Goal: Transaction & Acquisition: Purchase product/service

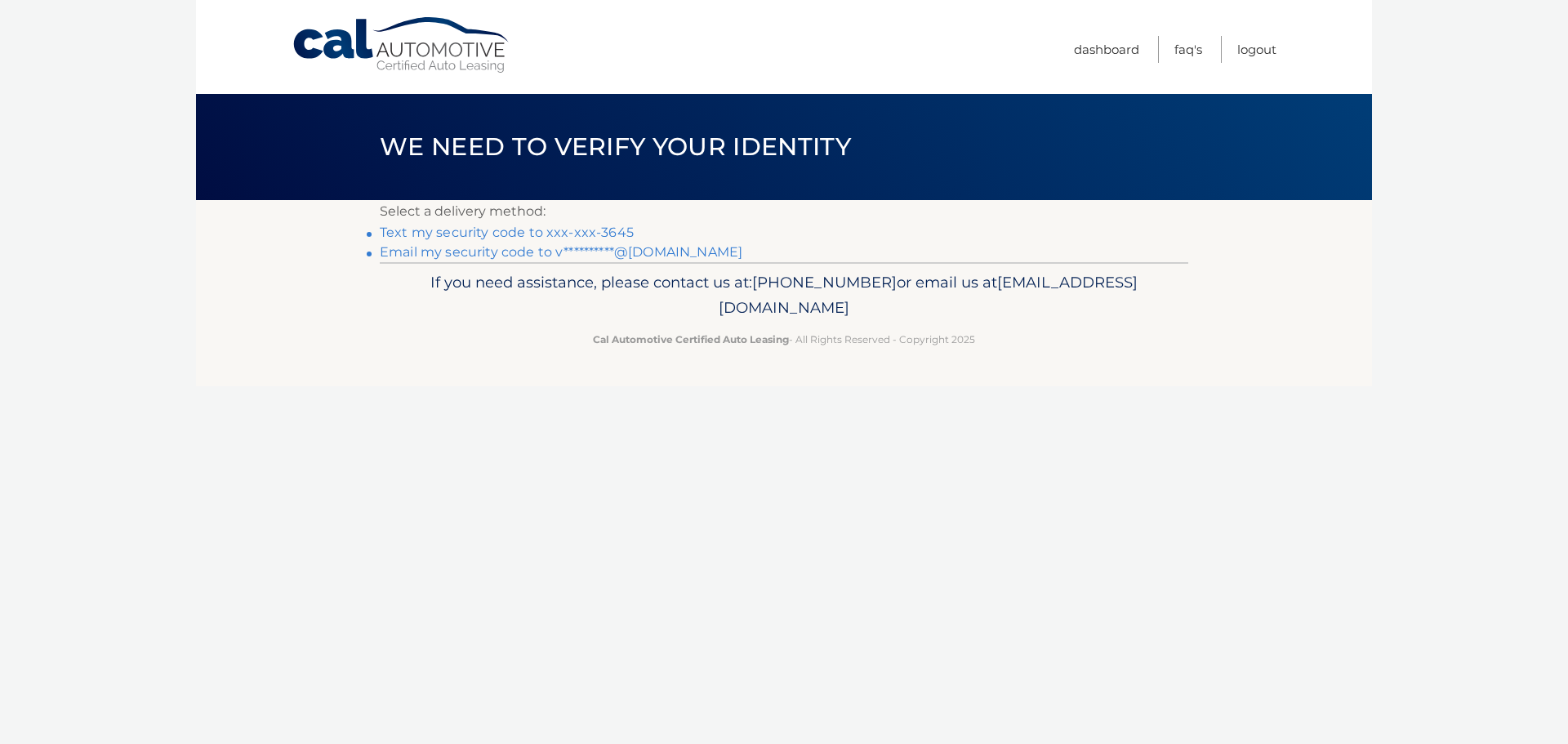
click at [612, 230] on link "Text my security code to xxx-xxx-3645" at bounding box center [507, 232] width 254 height 15
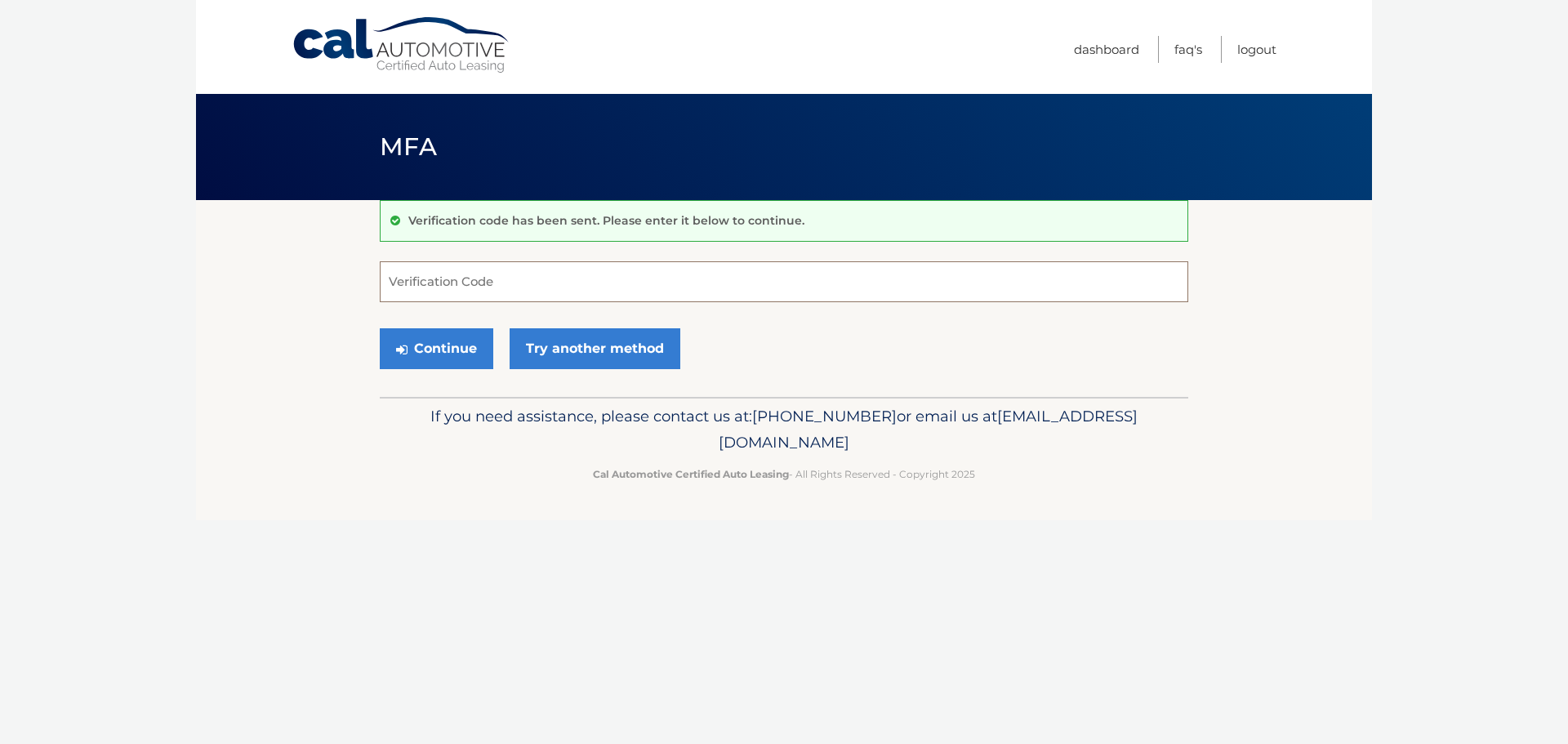
click at [524, 278] on input "Verification Code" at bounding box center [784, 281] width 808 height 41
type input "901303"
click at [448, 339] on button "Continue" at bounding box center [436, 348] width 114 height 41
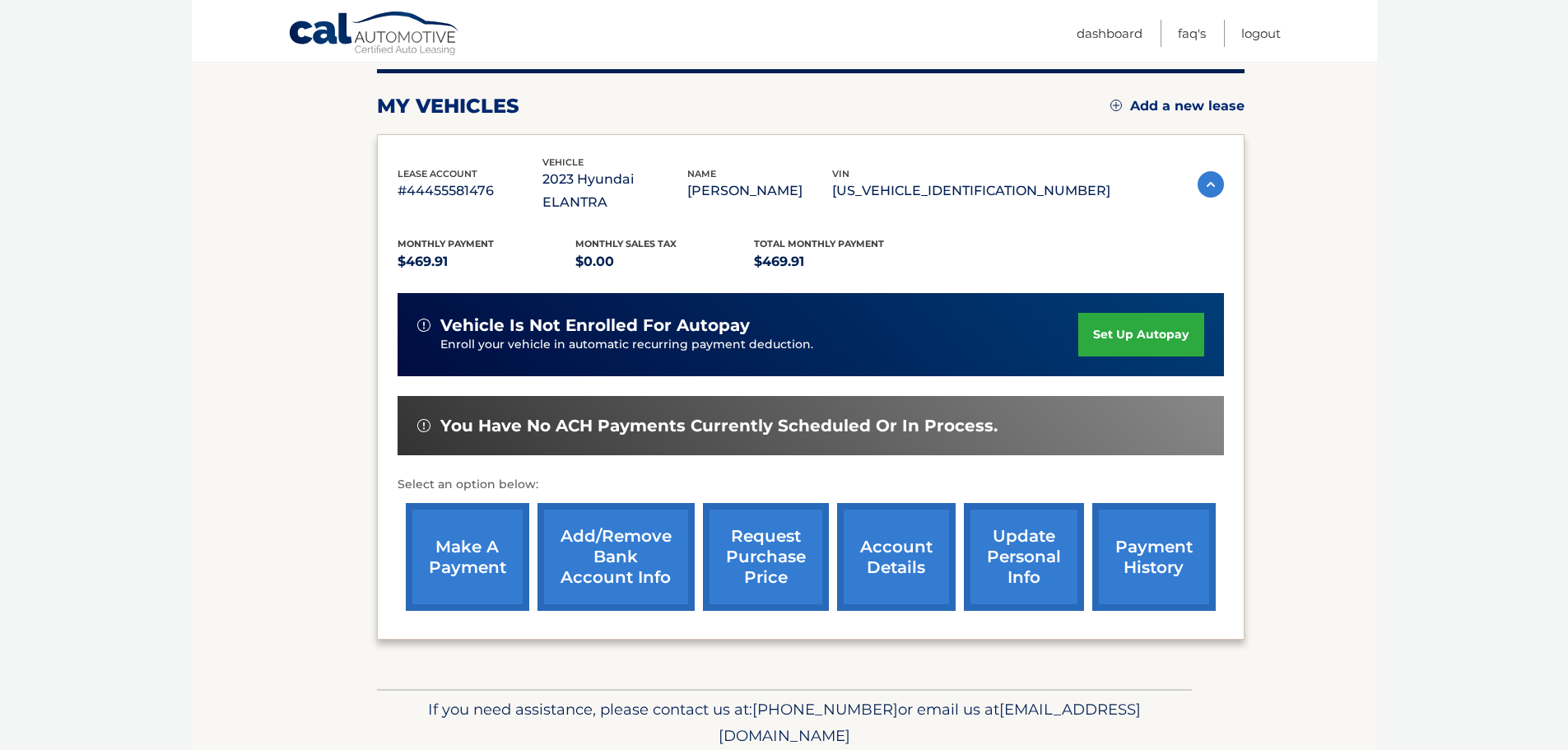
scroll to position [247, 0]
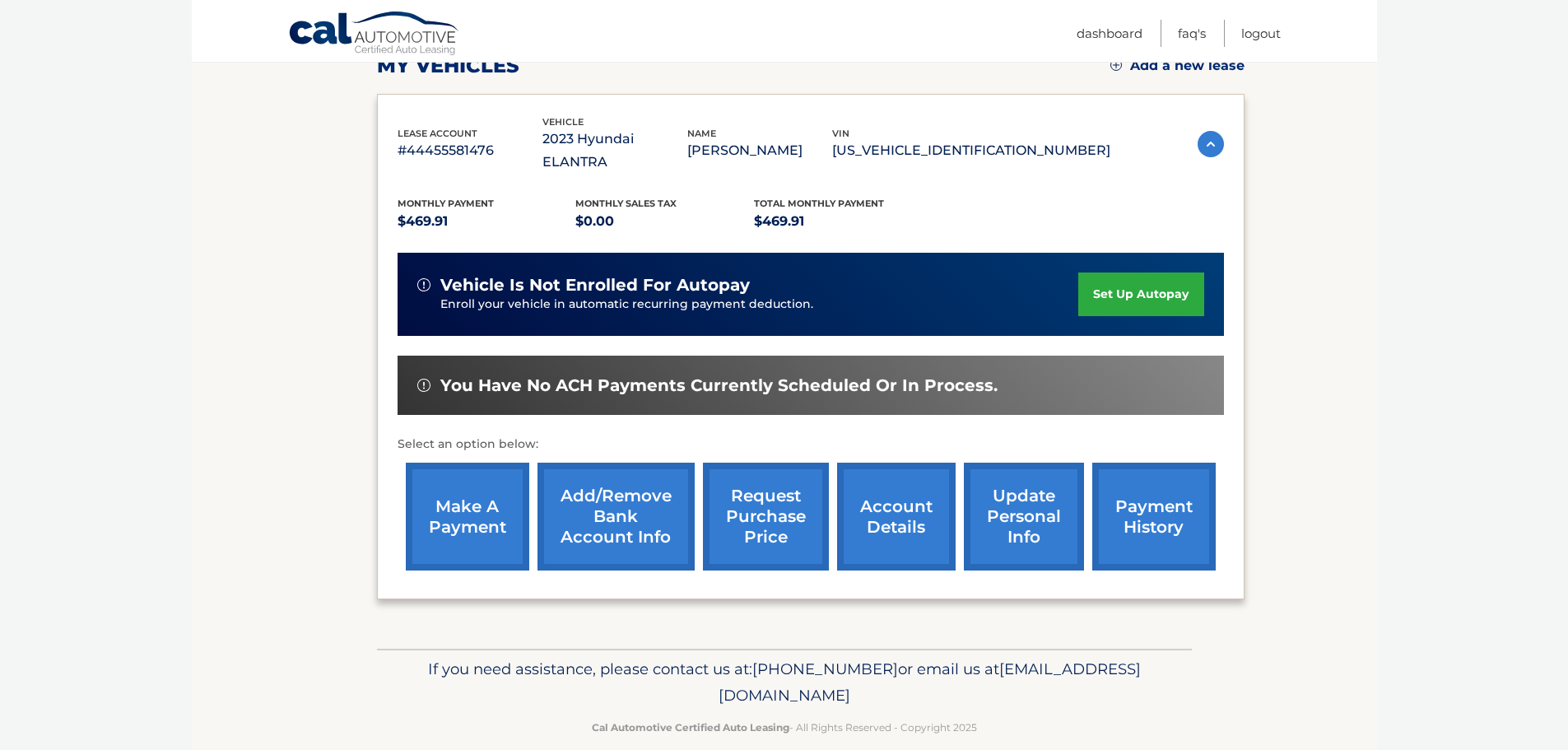
click at [503, 486] on link "make a payment" at bounding box center [467, 516] width 123 height 107
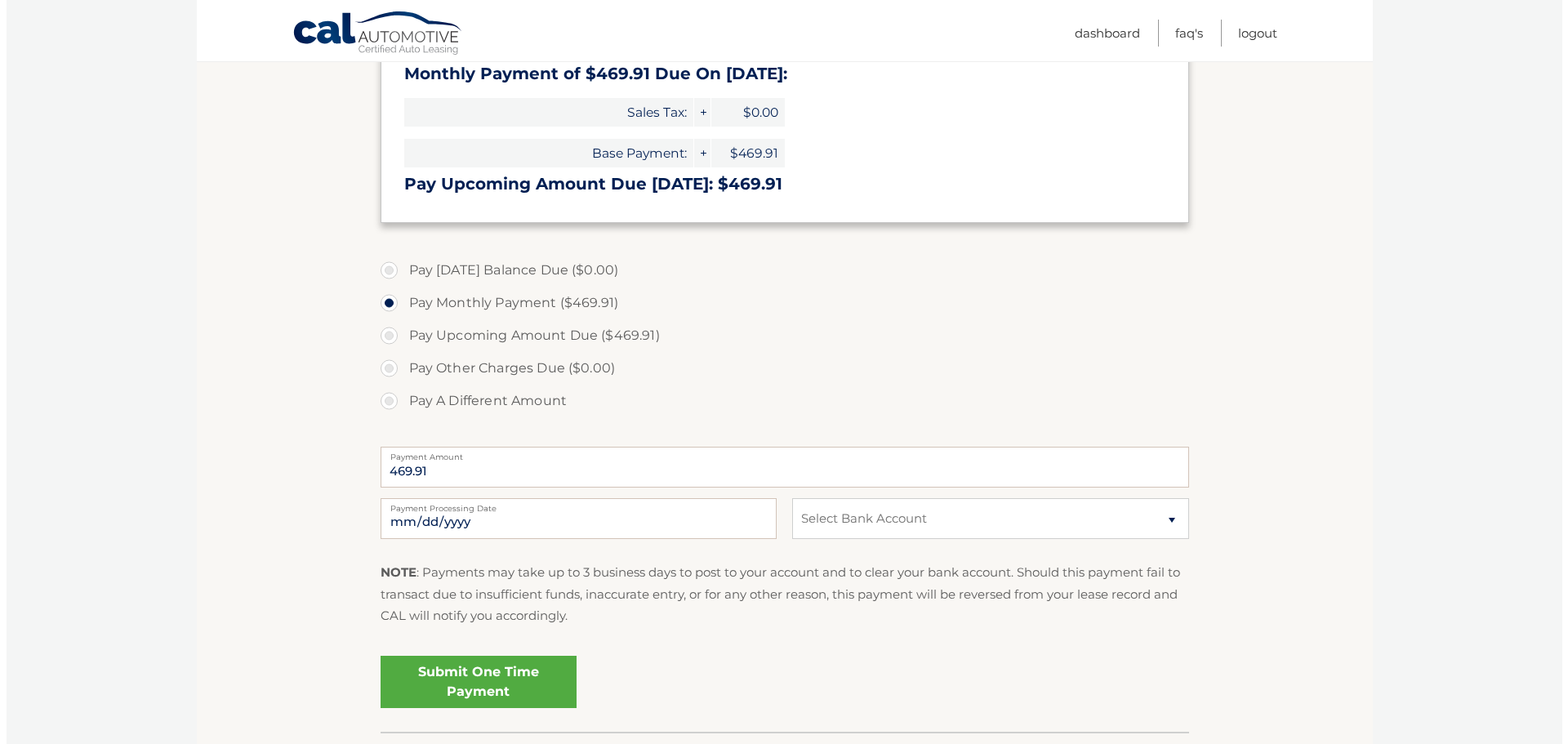
scroll to position [327, 0]
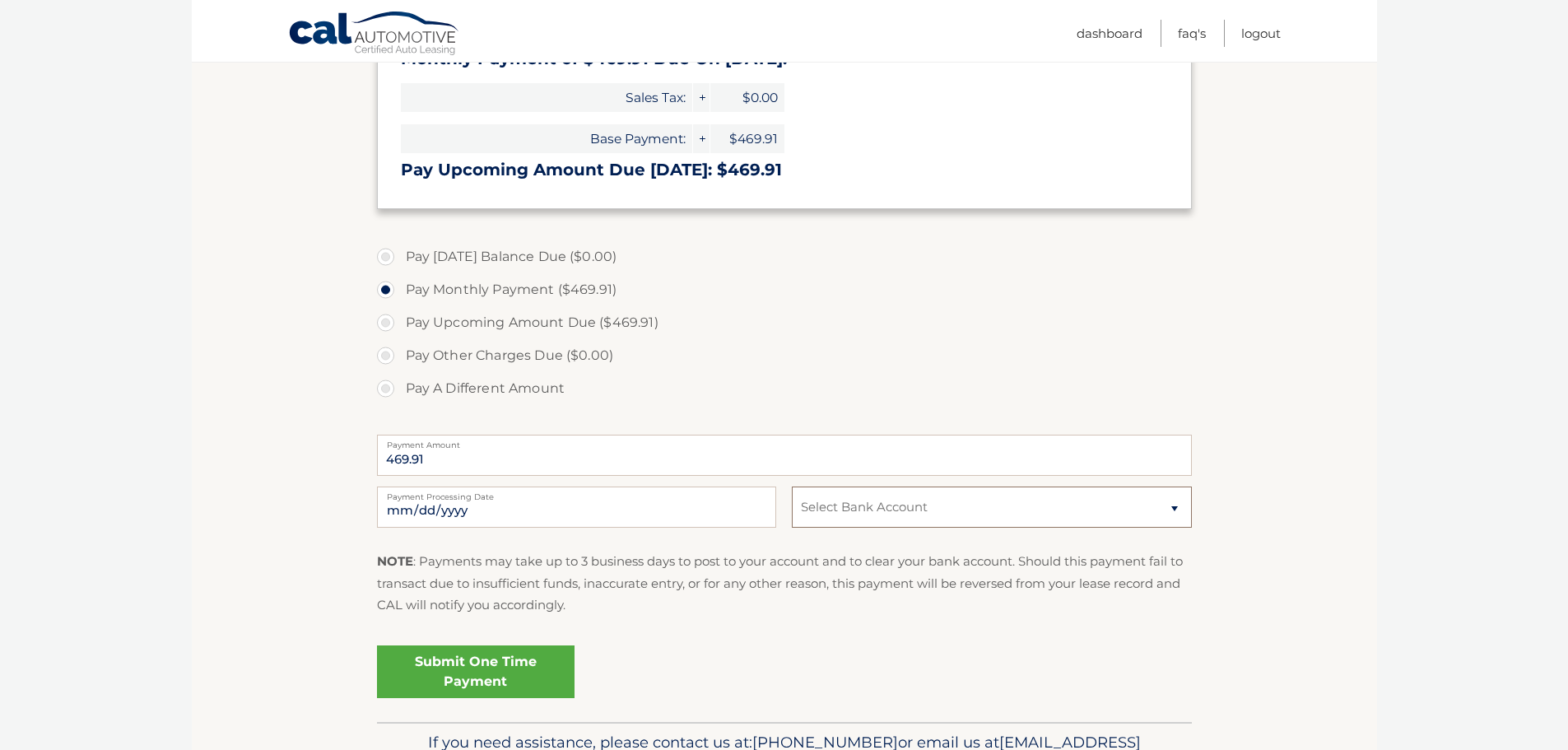
click at [961, 512] on select "Select Bank Account Checking CAPITAL ONE N.A. *****6878 Checking JPMORGAN CHASE…" at bounding box center [991, 507] width 399 height 41
select select "OTNmZDEwY2ItM2NhMy00ZGZkLWFiMGUtYTNiNmU3MWFmYWIx"
click at [791, 487] on select "Select Bank Account Checking CAPITAL ONE N.A. *****6878 Checking JPMORGAN CHASE…" at bounding box center [991, 507] width 399 height 41
click at [474, 647] on link "Submit One Time Payment" at bounding box center [476, 671] width 197 height 52
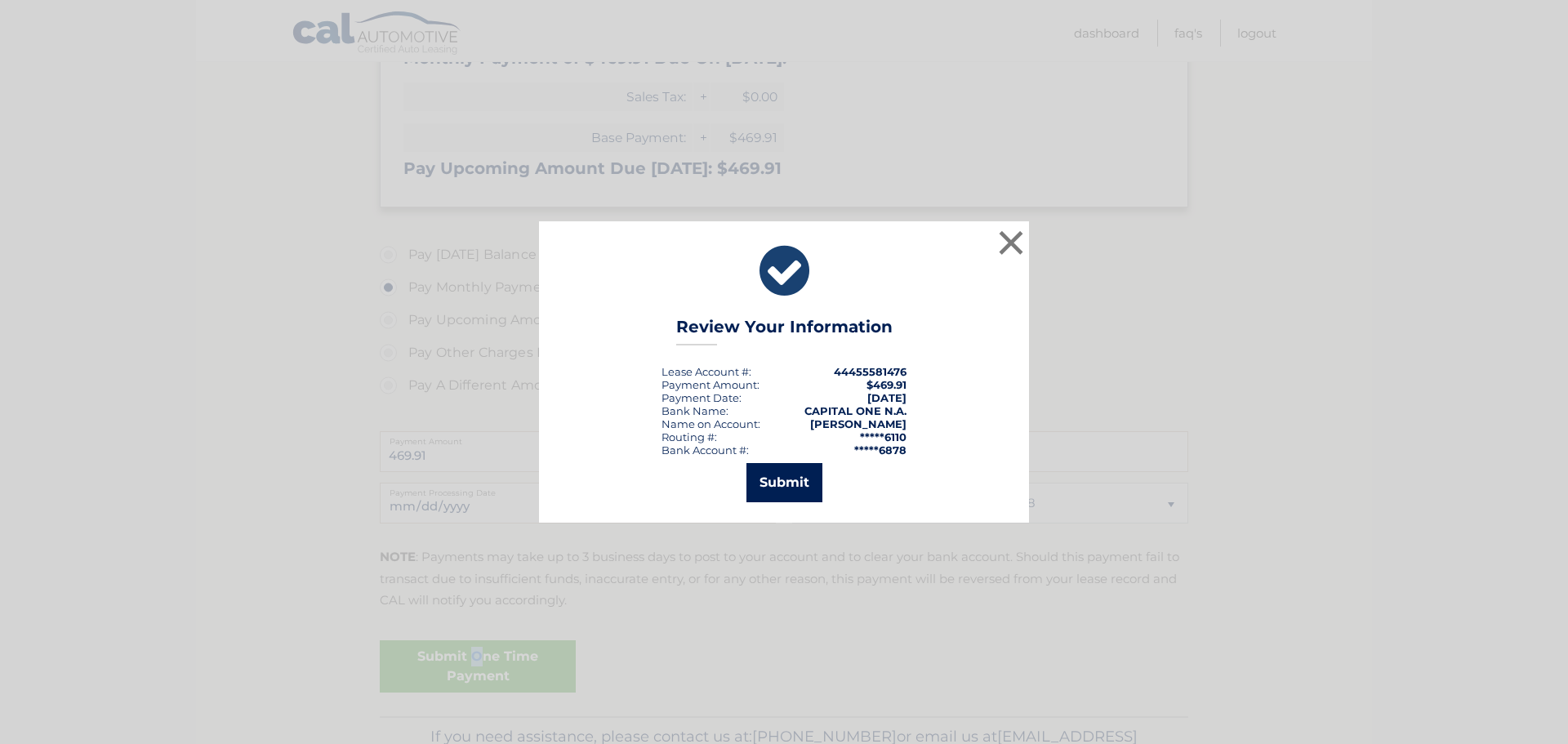
click at [790, 477] on button "Submit" at bounding box center [784, 482] width 76 height 39
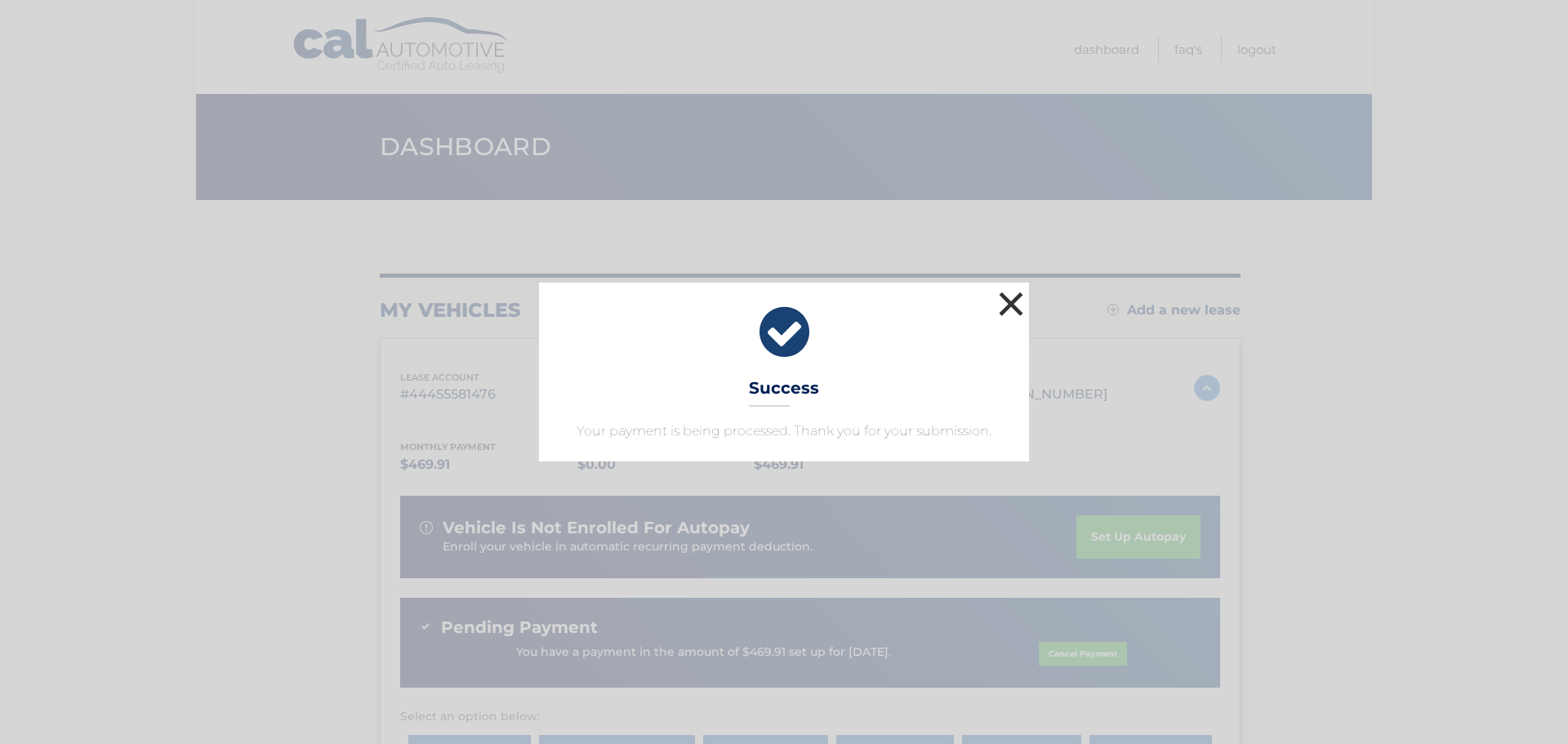
click at [1013, 313] on button "×" at bounding box center [1011, 304] width 33 height 33
